Goal: Task Accomplishment & Management: Use online tool/utility

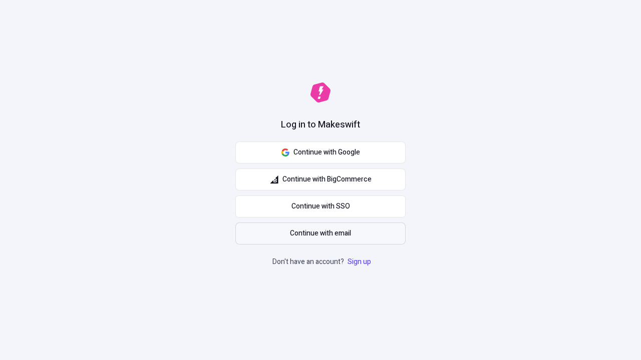
click at [320, 234] on span "Continue with email" at bounding box center [320, 233] width 61 height 11
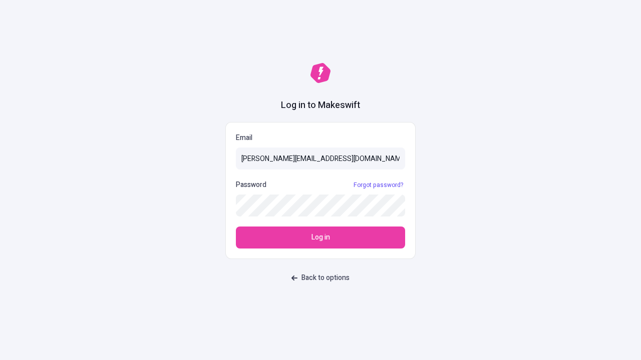
type input "sasha+test-ui@makeswift.com"
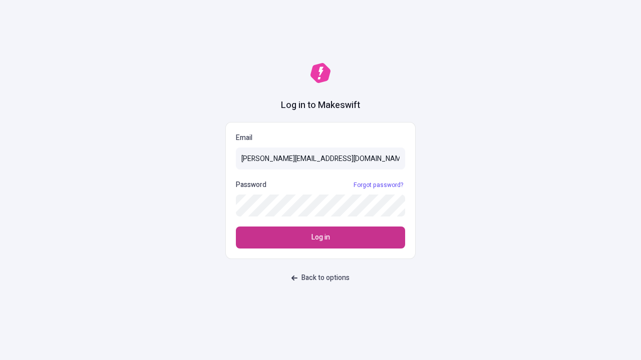
click at [320, 238] on span "Log in" at bounding box center [320, 237] width 19 height 11
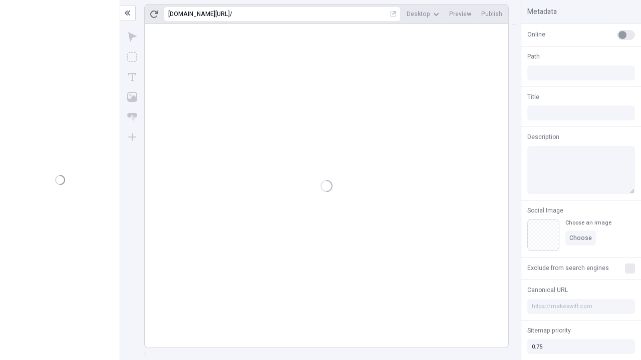
type input "/deep-link-deinde"
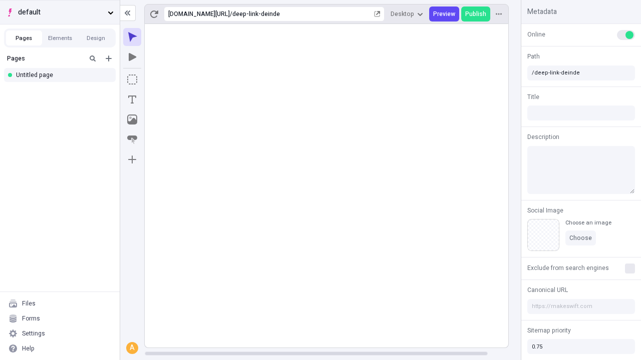
click at [60, 12] on span "default" at bounding box center [61, 12] width 86 height 11
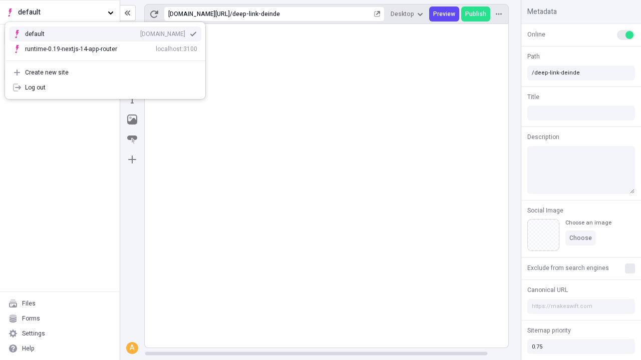
click at [140, 32] on div "qee9k4dy7d.staging.makeswift.site" at bounding box center [162, 34] width 45 height 8
click at [109, 59] on icon "Add new" at bounding box center [109, 59] width 6 height 6
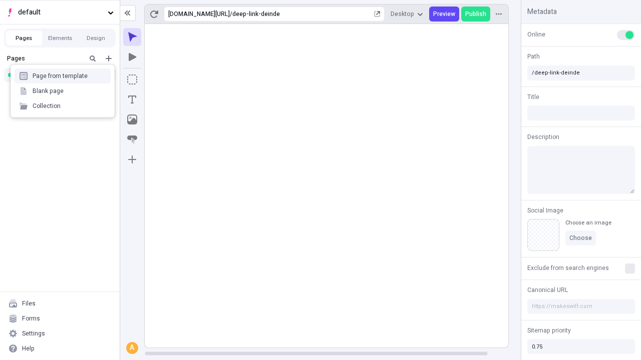
click at [63, 91] on div "Blank page" at bounding box center [63, 91] width 96 height 15
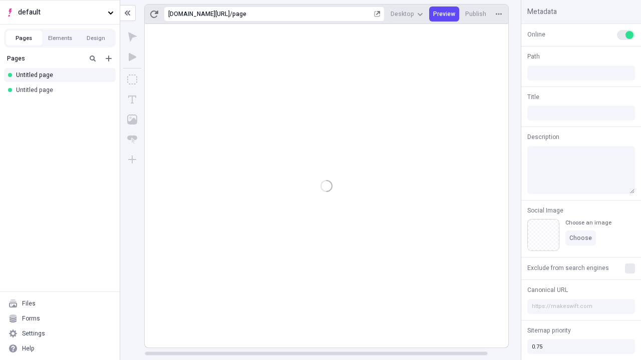
type input "/page"
